Goal: Obtain resource: Obtain resource

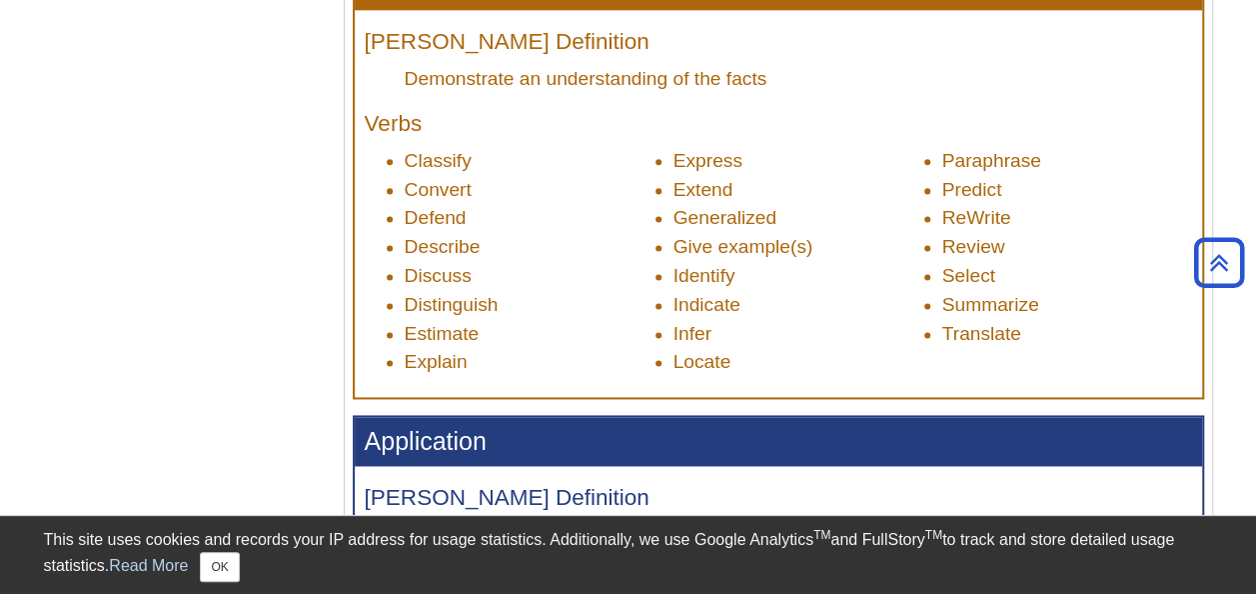
scroll to position [1225, 0]
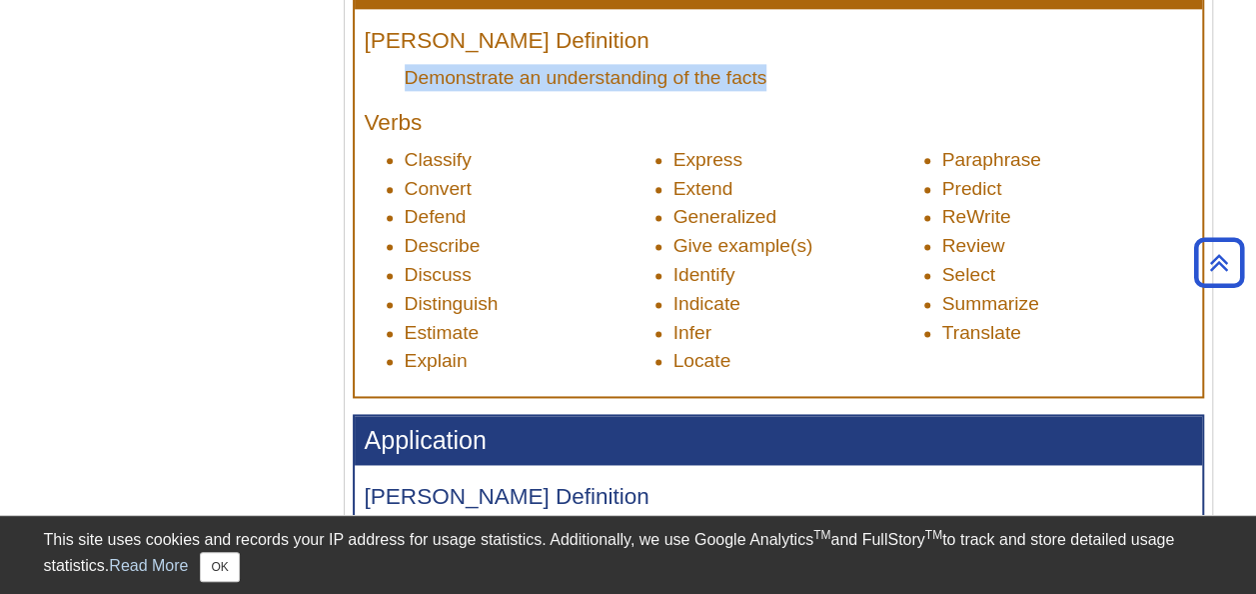
drag, startPoint x: 409, startPoint y: 74, endPoint x: 765, endPoint y: 82, distance: 356.8
click at [765, 82] on dd "Demonstrate an understanding of the facts" at bounding box center [798, 77] width 787 height 27
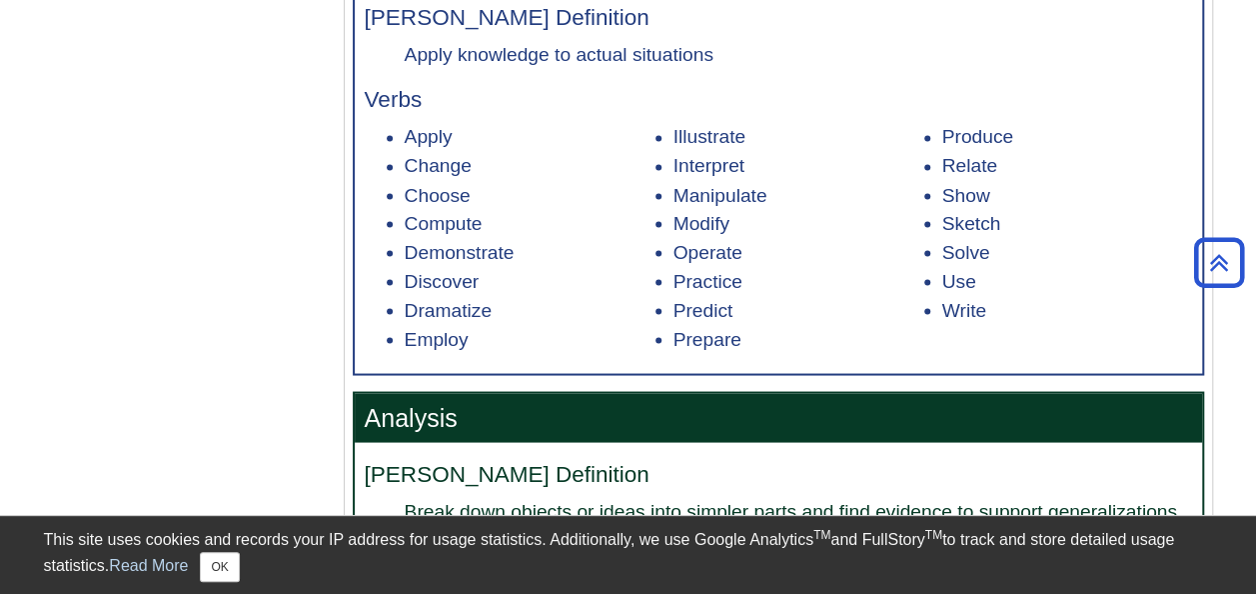
scroll to position [1203, 0]
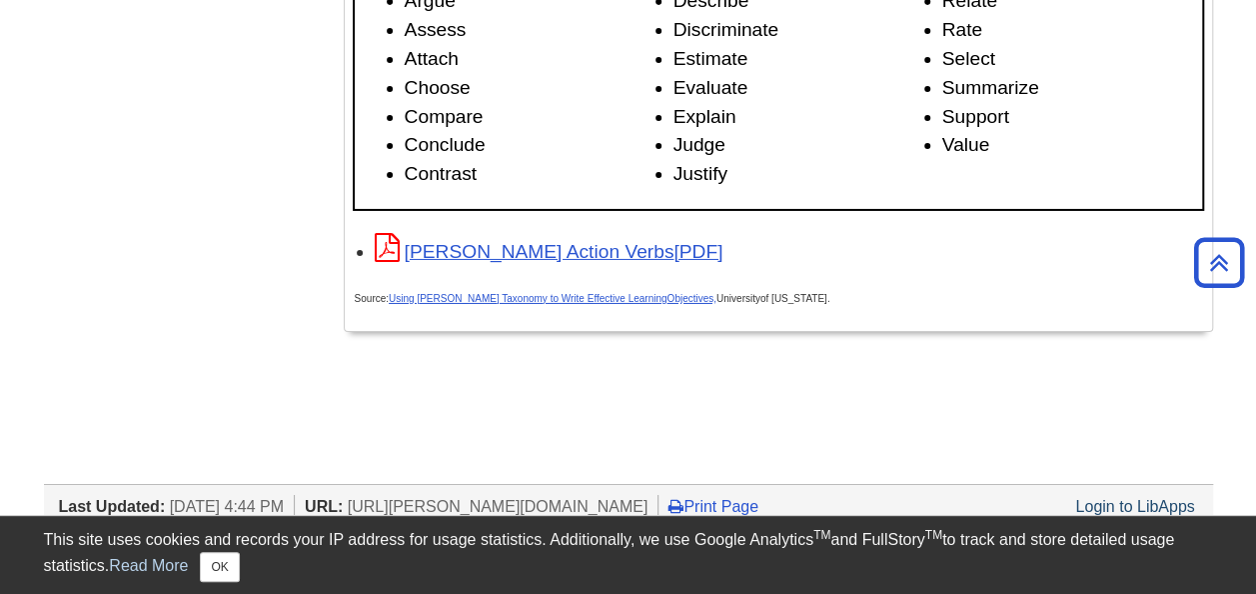
scroll to position [3290, 0]
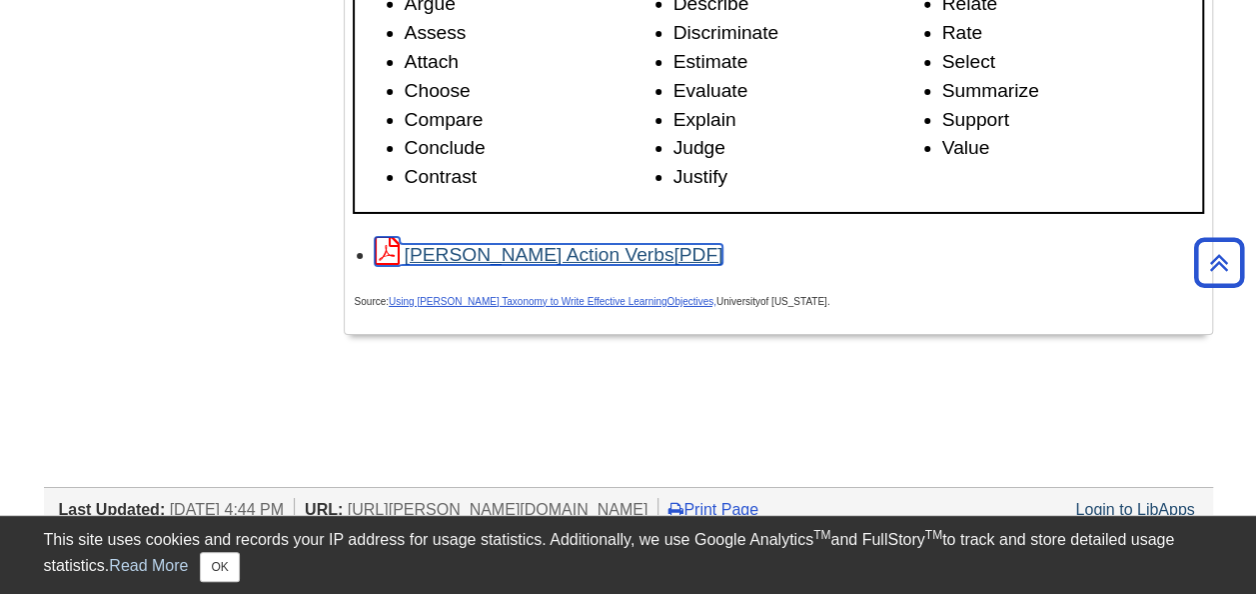
click at [489, 254] on link "[PERSON_NAME] Action Verbs" at bounding box center [549, 254] width 349 height 21
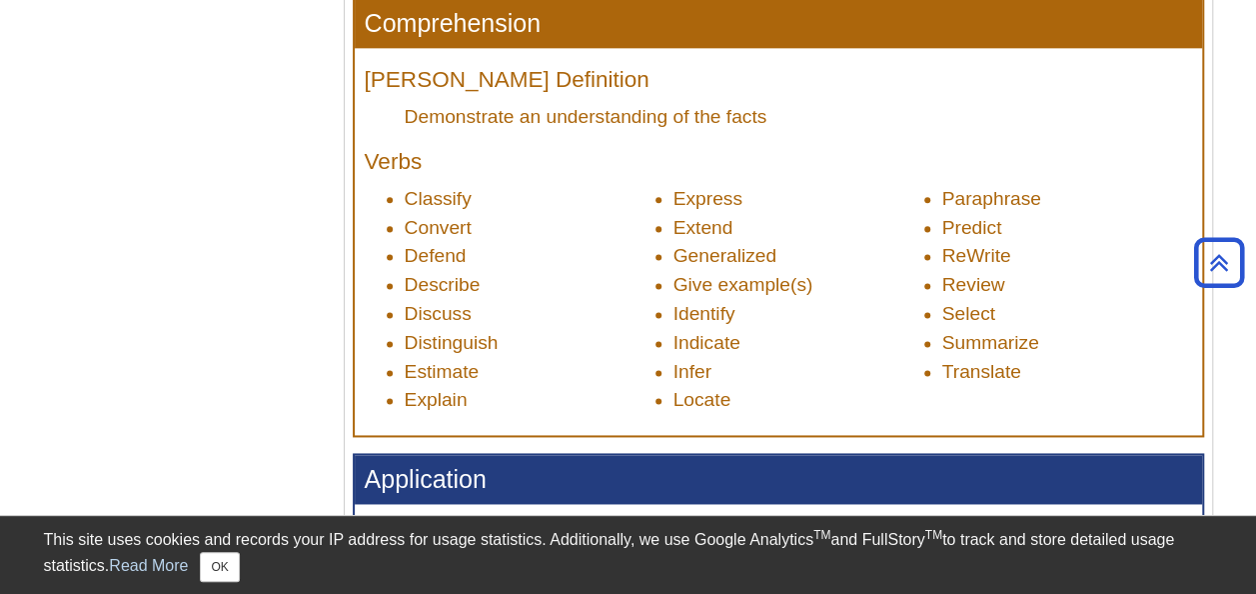
scroll to position [1185, 0]
